Goal: Check status: Check status

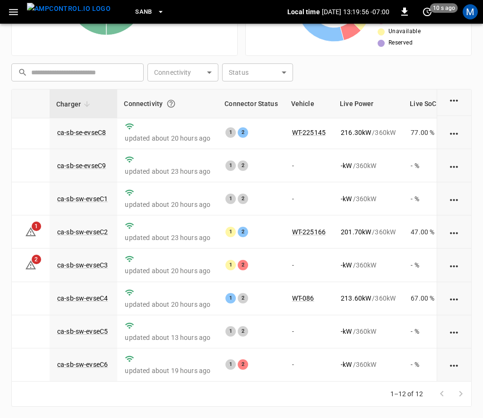
scroll to position [146, 24]
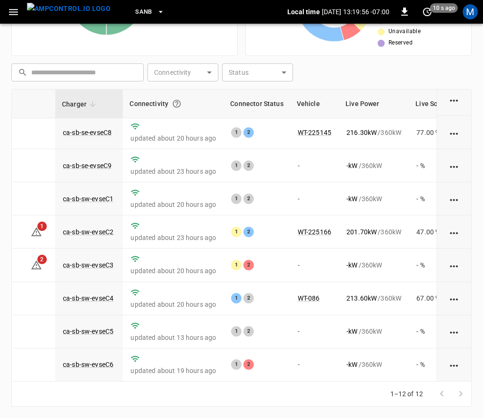
drag, startPoint x: 208, startPoint y: 389, endPoint x: 243, endPoint y: 385, distance: 35.2
click at [243, 388] on div "1–12 of 12" at bounding box center [241, 393] width 461 height 25
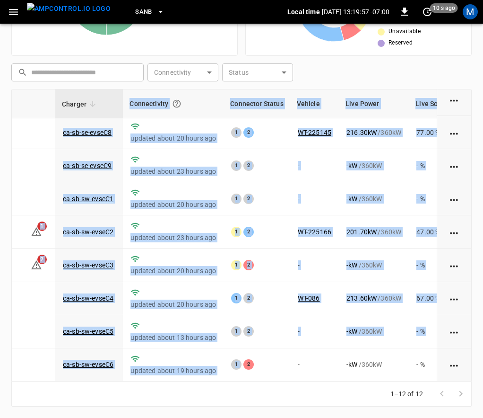
drag, startPoint x: 245, startPoint y: 374, endPoint x: 252, endPoint y: 376, distance: 7.2
click at [252, 376] on div "Charger Connectivity Connector Status Vehicle Live Power Live SoC Last Session …" at bounding box center [241, 235] width 461 height 292
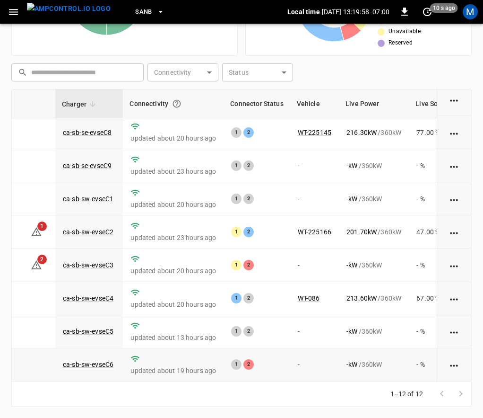
click at [274, 359] on div "1 2" at bounding box center [256, 364] width 51 height 10
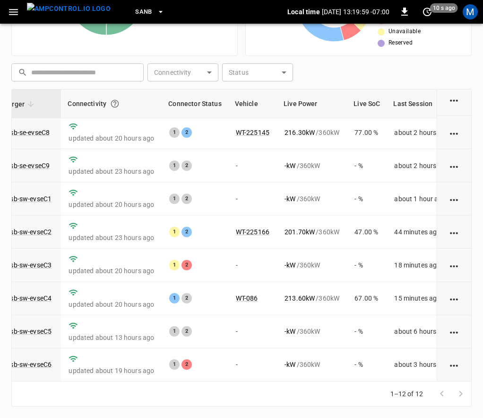
scroll to position [146, 92]
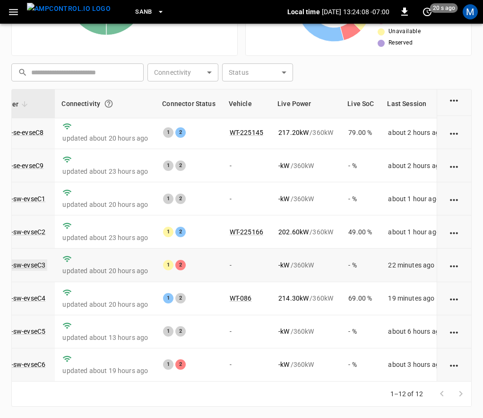
click at [28, 259] on link "ca-sb-sw-evseC3" at bounding box center [20, 264] width 54 height 11
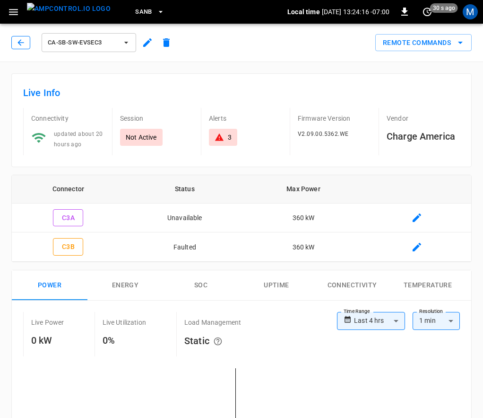
click at [17, 41] on icon "button" at bounding box center [20, 42] width 9 height 9
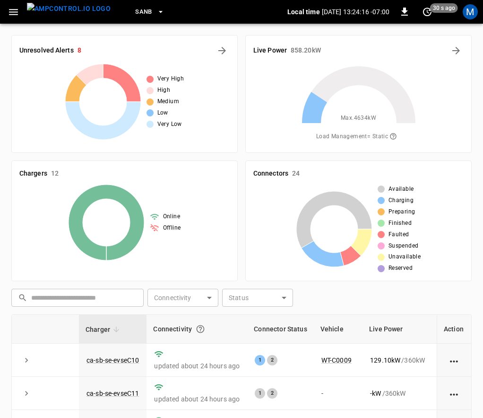
scroll to position [225, 0]
